Goal: Information Seeking & Learning: Learn about a topic

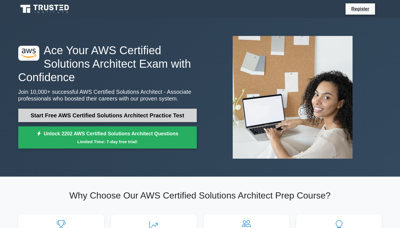
click at [102, 112] on link "Start Free AWS Certified Solutions Architect Practice Test" at bounding box center [107, 115] width 178 height 13
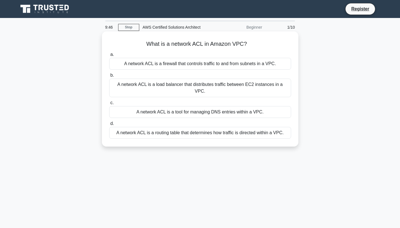
click at [219, 107] on div "A network ACL is a tool for managing DNS entries within a VPC." at bounding box center [200, 112] width 182 height 12
click at [109, 105] on input "c. A network ACL is a tool for managing DNS entries within a VPC." at bounding box center [109, 103] width 0 height 4
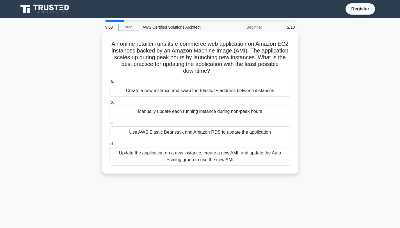
click at [195, 162] on div "Update the application on a new instance, create a new AMI, and update the Auto…" at bounding box center [200, 156] width 182 height 19
click at [109, 146] on input "d. Update the application on a new instance, create a new AMI, and update the A…" at bounding box center [109, 144] width 0 height 4
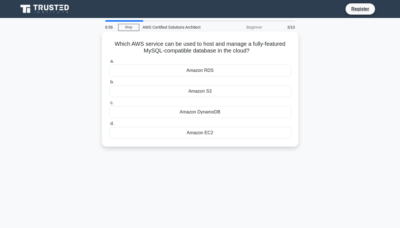
click at [203, 71] on div "Amazon RDS" at bounding box center [200, 71] width 182 height 12
click at [109, 63] on input "a. Amazon RDS" at bounding box center [109, 61] width 0 height 4
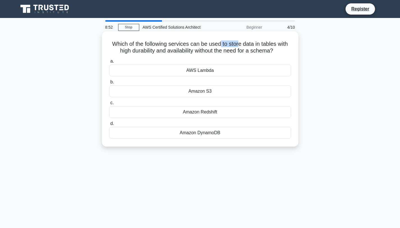
drag, startPoint x: 220, startPoint y: 47, endPoint x: 239, endPoint y: 47, distance: 18.8
click at [239, 47] on h5 "Which of the following services can be used to store data in tables with high d…" at bounding box center [200, 47] width 183 height 14
click at [244, 54] on h5 "Which of the following services can be used to store data in tables with high d…" at bounding box center [200, 47] width 183 height 14
click at [220, 136] on div "Amazon DynamoDB" at bounding box center [200, 133] width 182 height 12
click at [109, 125] on input "d. Amazon DynamoDB" at bounding box center [109, 124] width 0 height 4
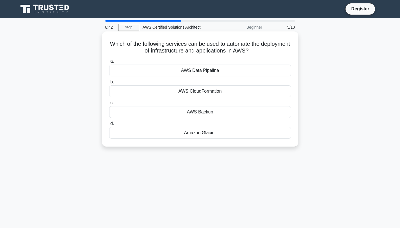
click at [190, 92] on div "AWS CloudFormation" at bounding box center [200, 91] width 182 height 12
click at [109, 84] on input "b. AWS CloudFormation" at bounding box center [109, 82] width 0 height 4
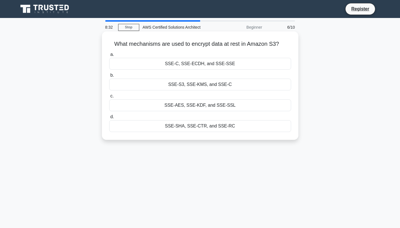
click at [207, 86] on div "SSE-S3, SSE-KMS, and SSE-C" at bounding box center [200, 85] width 182 height 12
click at [109, 77] on input "b. SSE-S3, SSE-KMS, and SSE-C" at bounding box center [109, 75] width 0 height 4
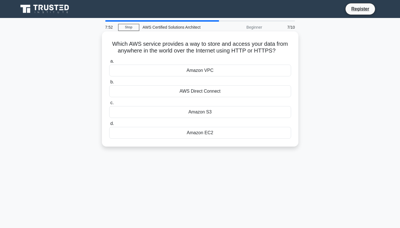
click at [237, 113] on div "Amazon S3" at bounding box center [200, 112] width 182 height 12
click at [109, 105] on input "c. Amazon S3" at bounding box center [109, 103] width 0 height 4
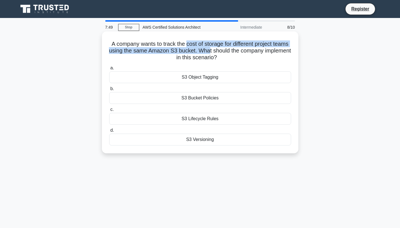
drag, startPoint x: 193, startPoint y: 47, endPoint x: 233, endPoint y: 50, distance: 39.7
click at [231, 50] on h5 "A company wants to track the cost of storage for different project teams using …" at bounding box center [200, 50] width 183 height 21
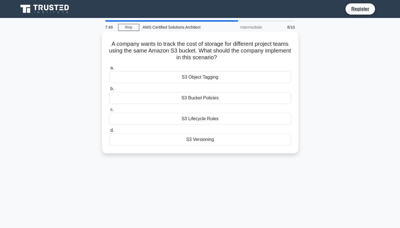
click at [238, 54] on h5 "A company wants to track the cost of storage for different project teams using …" at bounding box center [200, 50] width 183 height 21
click at [199, 75] on div "S3 Object Tagging" at bounding box center [200, 77] width 182 height 12
click at [109, 70] on input "a. S3 Object Tagging" at bounding box center [109, 68] width 0 height 4
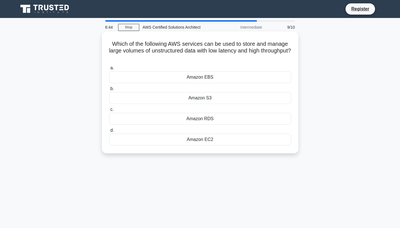
click at [216, 100] on div "Amazon S3" at bounding box center [200, 98] width 182 height 12
click at [109, 91] on input "b. Amazon S3" at bounding box center [109, 89] width 0 height 4
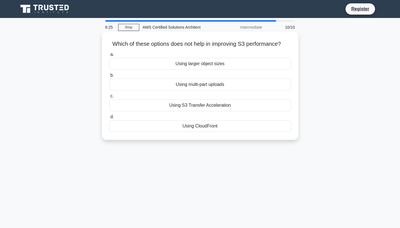
click at [162, 88] on div "Using multi-part uploads" at bounding box center [200, 85] width 182 height 12
click at [109, 77] on input "b. Using multi-part uploads" at bounding box center [109, 75] width 0 height 4
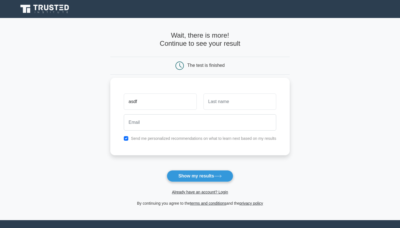
type input "asdf"
click at [217, 105] on input "text" at bounding box center [239, 101] width 73 height 16
type input "asfd"
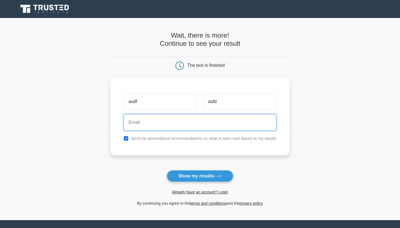
click at [171, 123] on input "email" at bounding box center [200, 122] width 152 height 16
type input "t"
type input "veehyo1010@gmail.com"
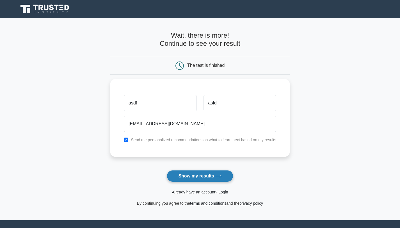
click at [198, 172] on button "Show my results" at bounding box center [200, 176] width 66 height 12
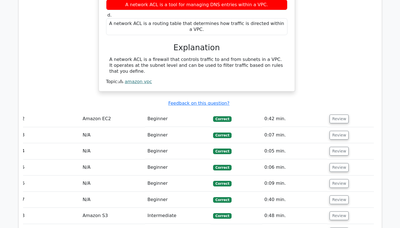
scroll to position [589, 0]
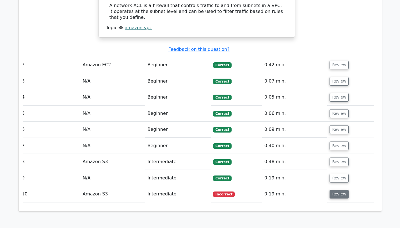
click at [339, 190] on button "Review" at bounding box center [338, 194] width 19 height 9
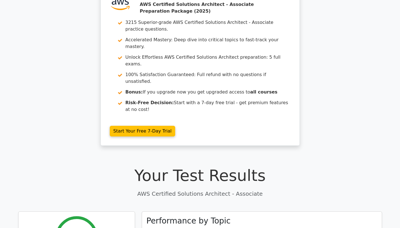
scroll to position [0, 0]
